Goal: Register for event/course

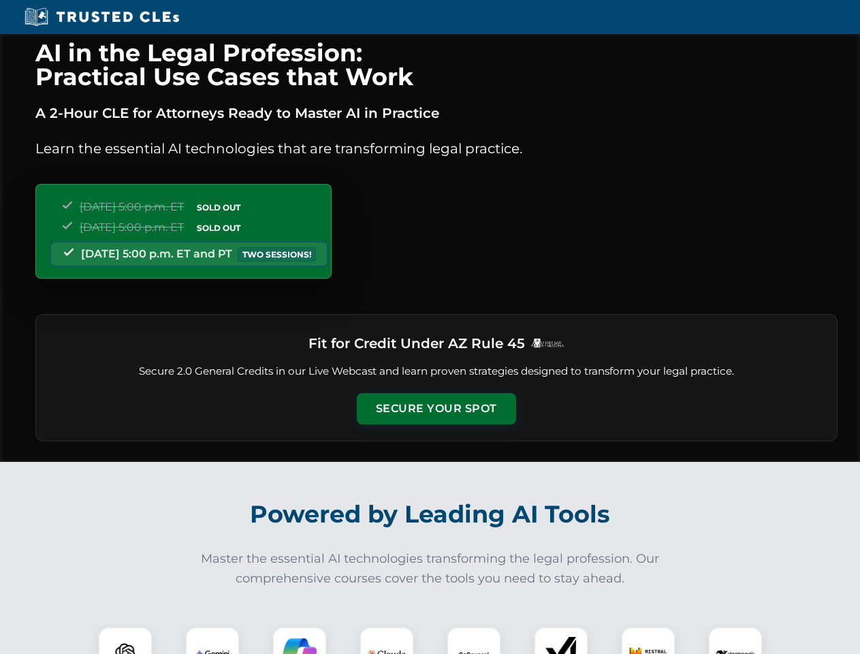
click at [436, 409] on button "Secure Your Spot" at bounding box center [436, 408] width 159 height 31
click at [125, 640] on img at bounding box center [126, 654] width 40 height 40
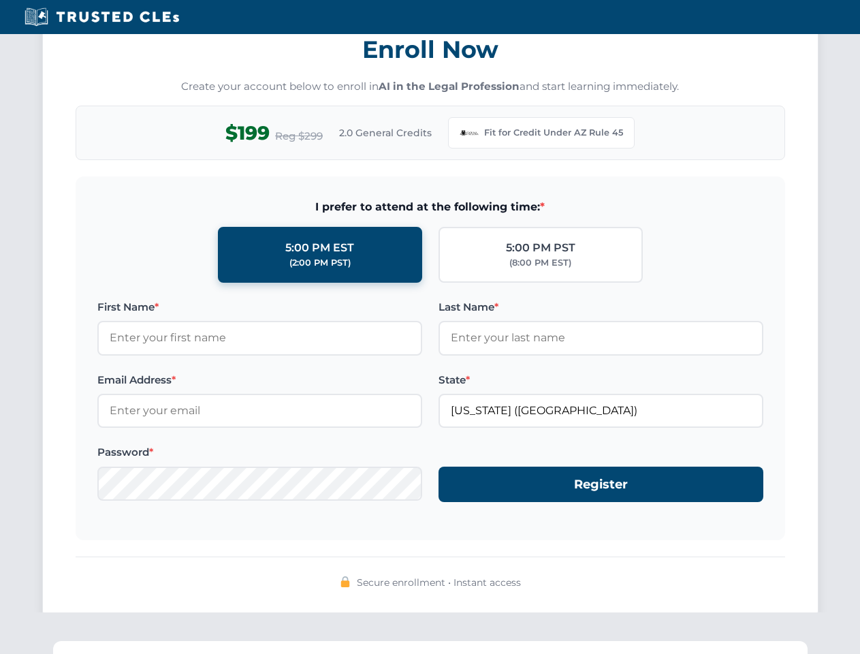
scroll to position [1328, 0]
